Goal: Navigation & Orientation: Find specific page/section

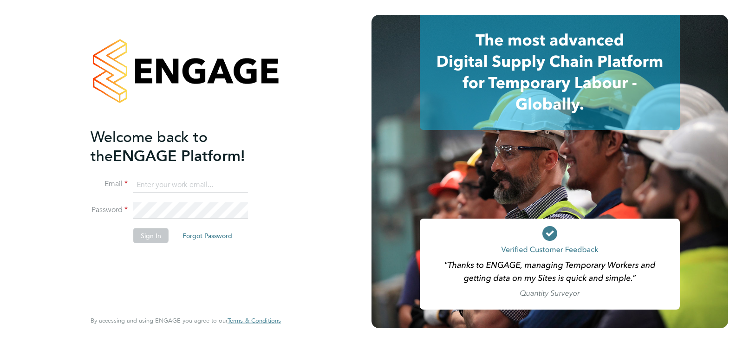
type input "joe.cowling@corepeople.com"
click at [159, 236] on button "Sign In" at bounding box center [150, 235] width 35 height 15
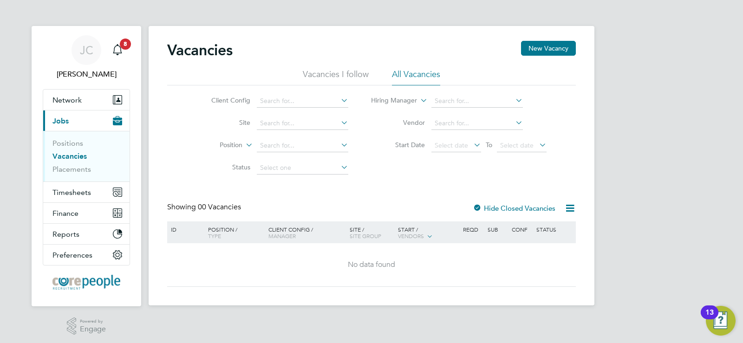
click at [74, 156] on link "Vacancies" at bounding box center [69, 156] width 34 height 9
click at [118, 40] on link "Notifications 8" at bounding box center [117, 50] width 19 height 30
